Goal: Task Accomplishment & Management: Manage account settings

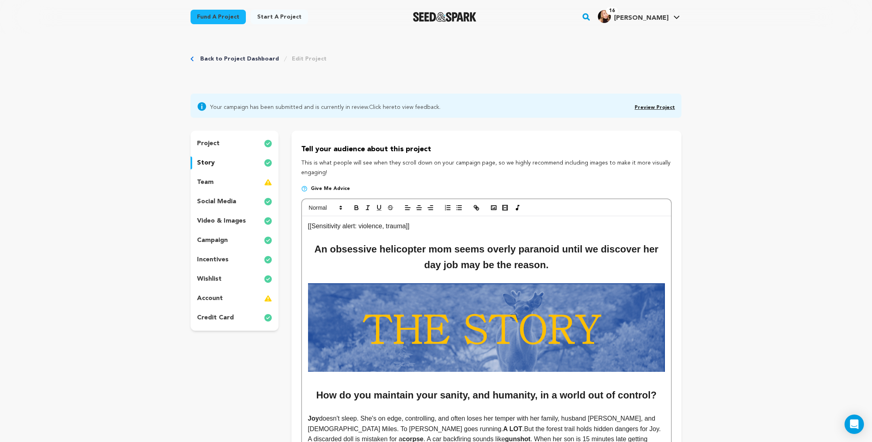
click at [202, 207] on p "social media" at bounding box center [216, 202] width 39 height 10
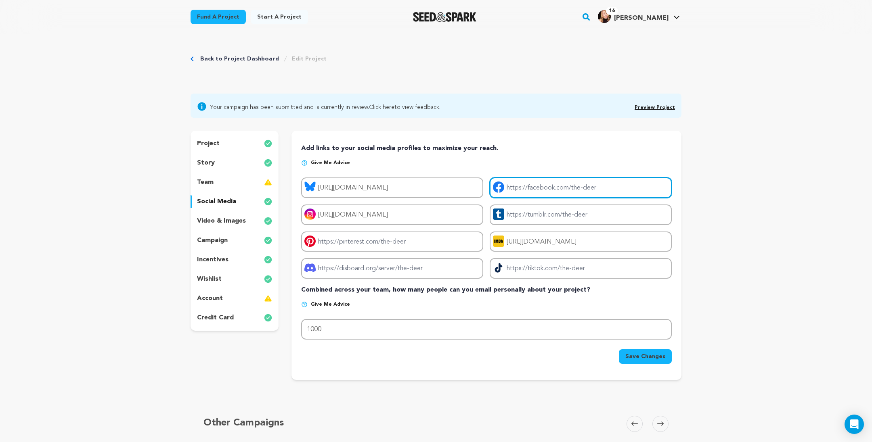
drag, startPoint x: 612, startPoint y: 209, endPoint x: 523, endPoint y: 220, distance: 89.8
click at [522, 198] on input "Project facebook link" at bounding box center [580, 188] width 182 height 21
paste input "[URL][DOMAIN_NAME]"
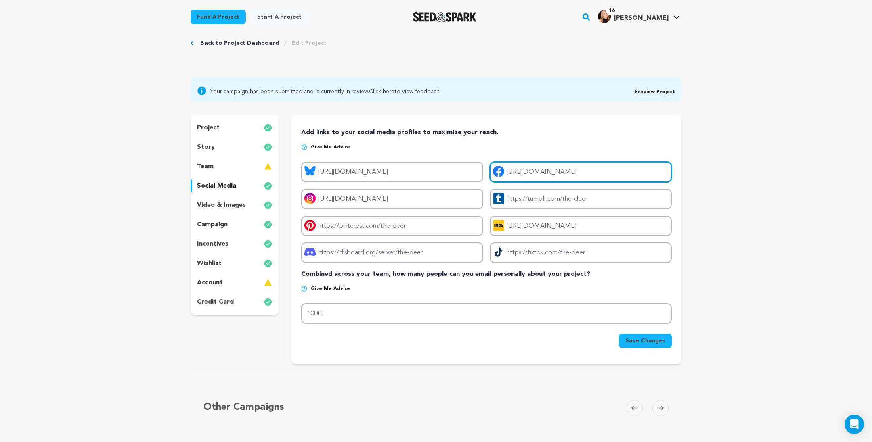
scroll to position [25, 0]
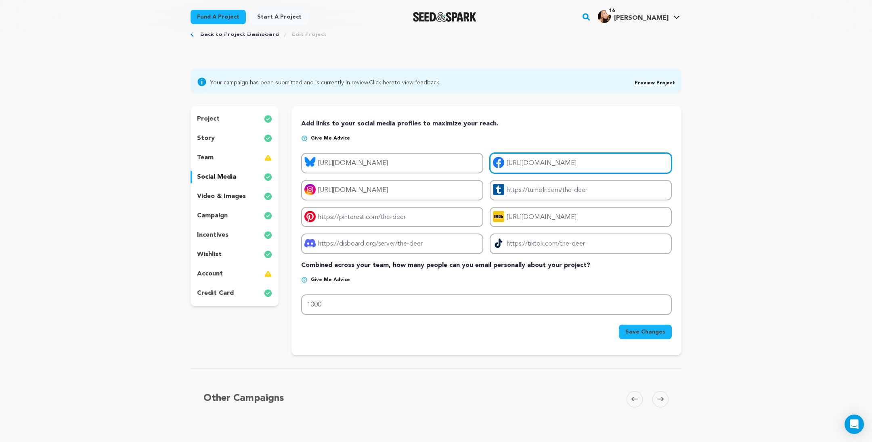
type input "[URL][DOMAIN_NAME]"
click at [665, 336] on span "Save Changes" at bounding box center [645, 332] width 40 height 8
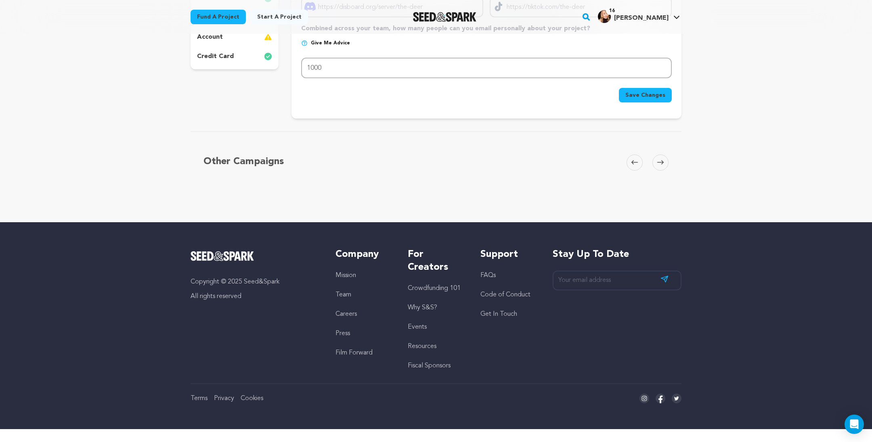
scroll to position [0, 0]
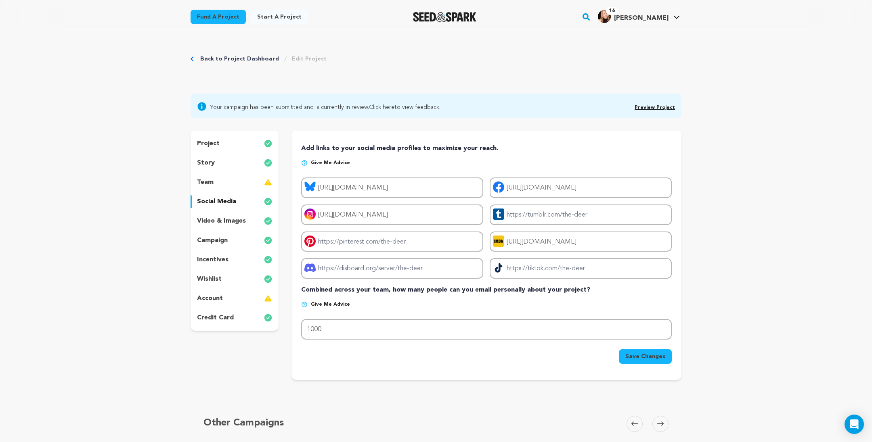
click at [264, 168] on img at bounding box center [268, 163] width 8 height 10
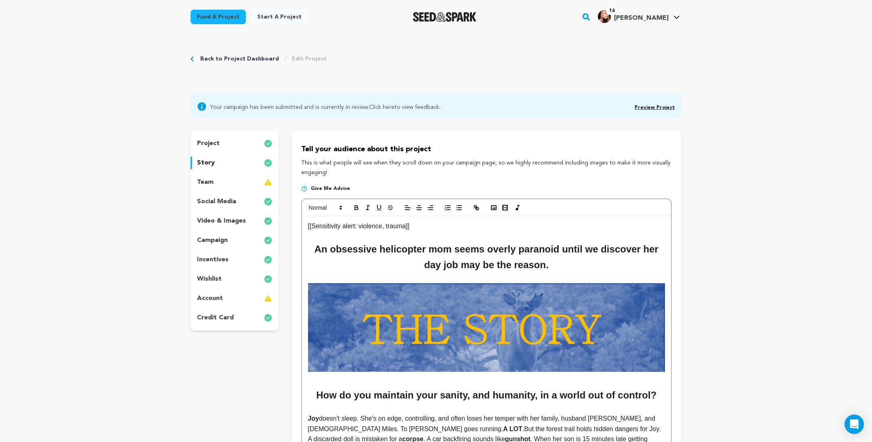
click at [264, 187] on img at bounding box center [268, 183] width 8 height 10
